Goal: Task Accomplishment & Management: Use online tool/utility

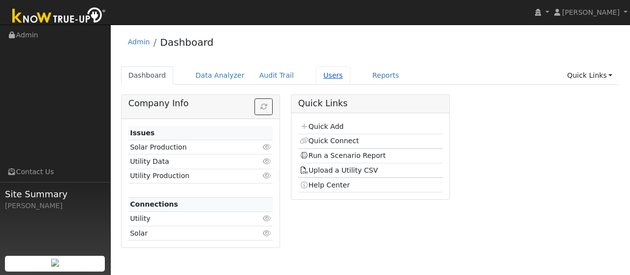
click at [318, 73] on link "Users" at bounding box center [333, 75] width 34 height 18
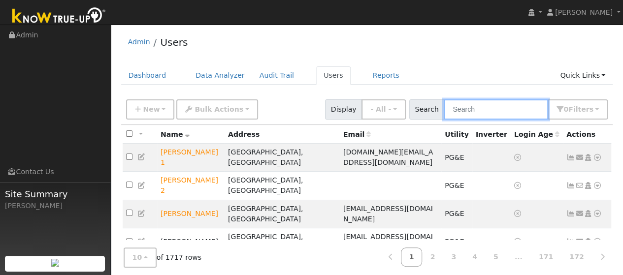
click at [482, 114] on input "text" at bounding box center [495, 109] width 104 height 20
type input "kai wang"
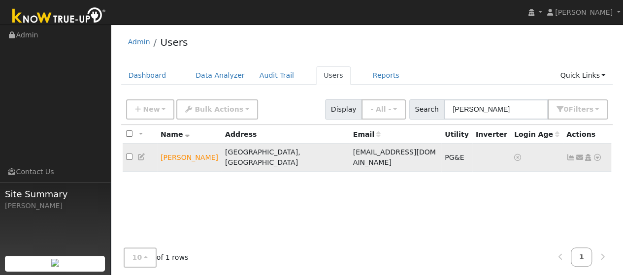
click at [599, 154] on icon at bounding box center [597, 157] width 9 height 7
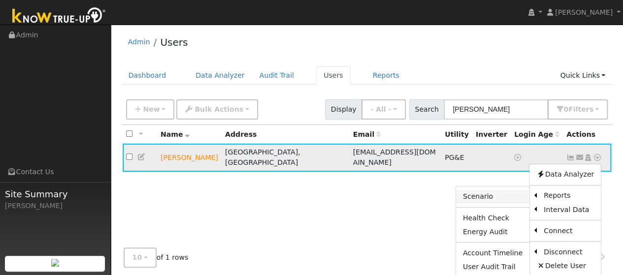
click at [488, 192] on link "Scenario" at bounding box center [492, 197] width 73 height 14
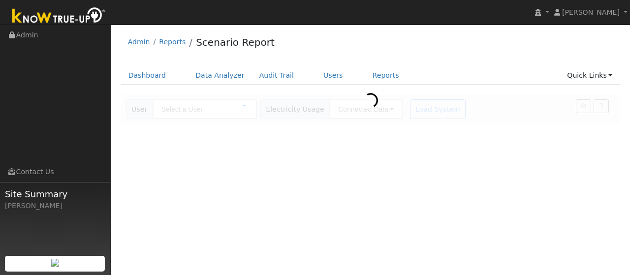
type input "[PERSON_NAME]"
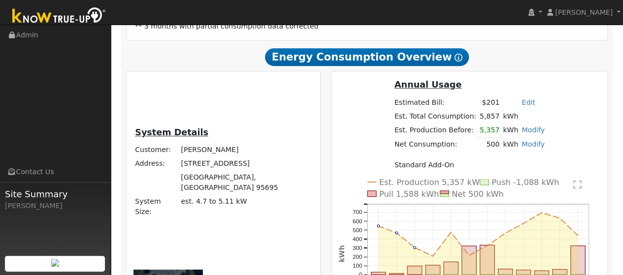
scroll to position [219, 0]
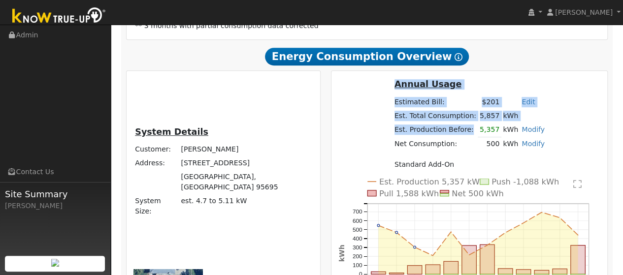
drag, startPoint x: 363, startPoint y: 151, endPoint x: 337, endPoint y: 139, distance: 28.0
click at [337, 139] on div "Annual Usage Estimated Bill: $201 Edit Estimated Bill $ Annual Est. Total Consu…" at bounding box center [469, 128] width 272 height 101
click at [392, 123] on td "Est. Total Consumption:" at bounding box center [434, 116] width 85 height 14
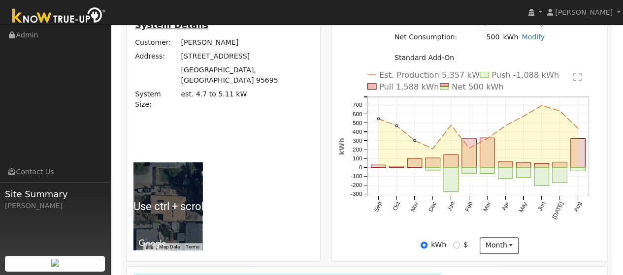
scroll to position [328, 0]
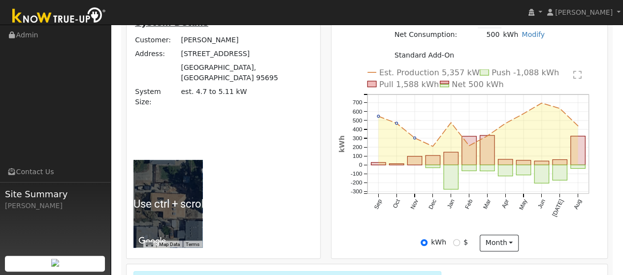
radio input "true"
radio input "false"
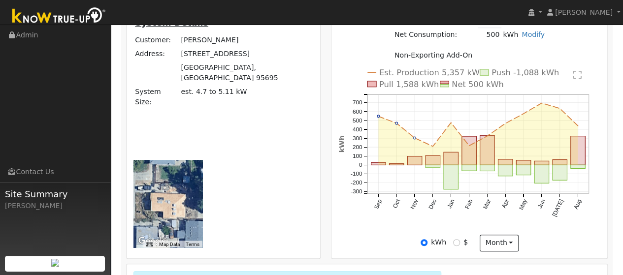
radio input "true"
radio input "false"
radio input "true"
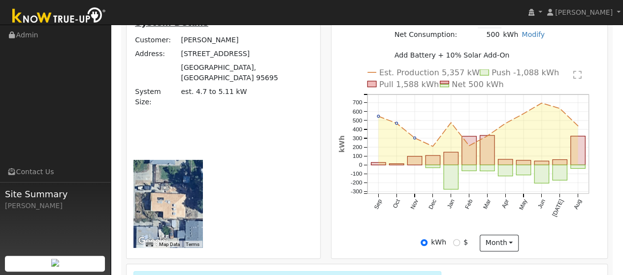
radio input "false"
radio input "true"
radio input "false"
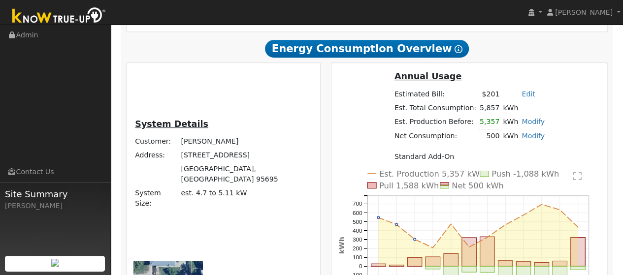
scroll to position [0, 0]
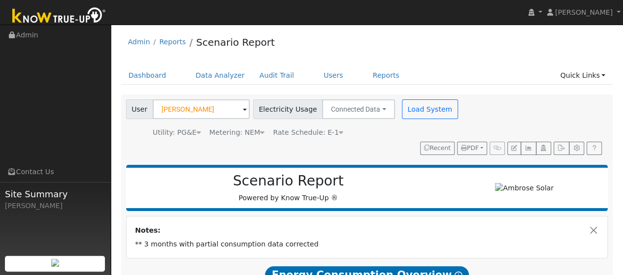
click at [260, 131] on icon at bounding box center [262, 132] width 4 height 7
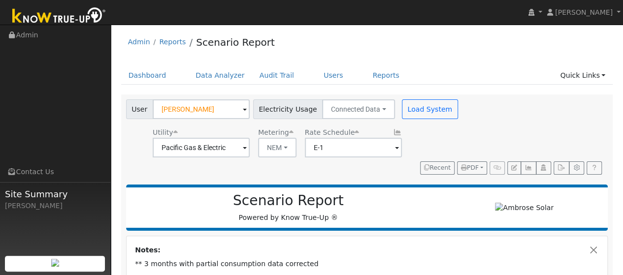
click at [386, 223] on div "Scenario Report Powered by Know True-Up ®" at bounding box center [367, 208] width 482 height 46
